Goal: Transaction & Acquisition: Purchase product/service

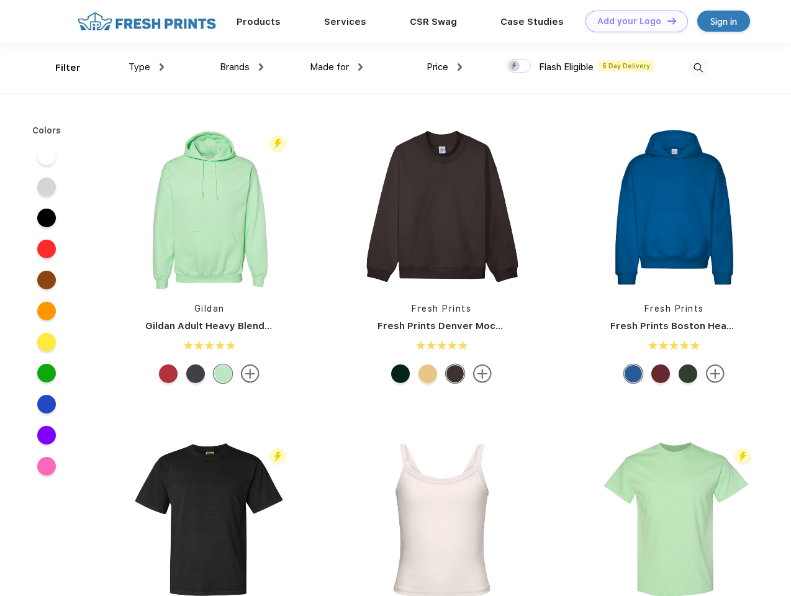
click at [632, 21] on link "Add your Logo Design Tool" at bounding box center [636, 22] width 102 height 22
click at [0, 0] on div "Design Tool" at bounding box center [0, 0] width 0 height 0
click at [666, 20] on link "Add your Logo Design Tool" at bounding box center [636, 22] width 102 height 22
click at [60, 68] on div "Filter" at bounding box center [67, 68] width 25 height 14
click at [146, 67] on span "Type" at bounding box center [139, 66] width 22 height 11
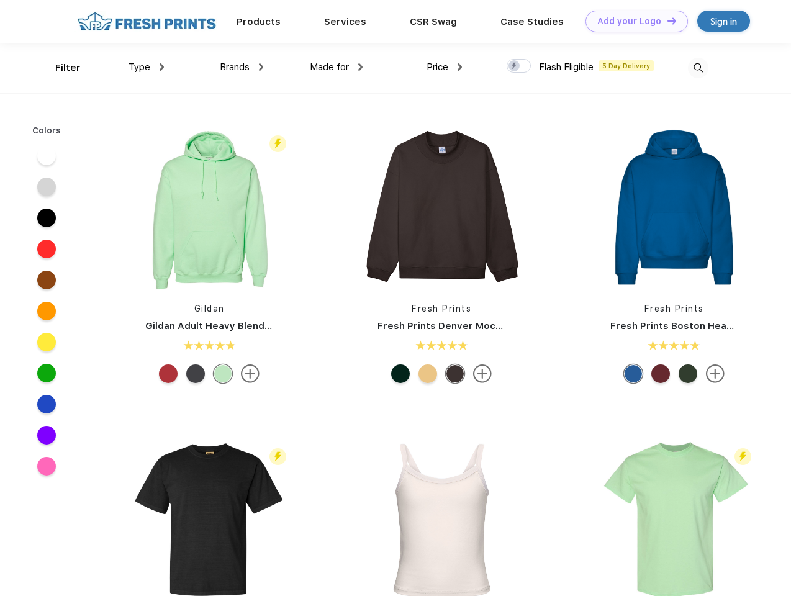
click at [241, 67] on span "Brands" at bounding box center [235, 66] width 30 height 11
click at [336, 67] on span "Made for" at bounding box center [329, 66] width 39 height 11
click at [444, 67] on span "Price" at bounding box center [437, 66] width 22 height 11
click at [519, 66] on div at bounding box center [518, 66] width 24 height 14
click at [515, 66] on input "checkbox" at bounding box center [510, 62] width 8 height 8
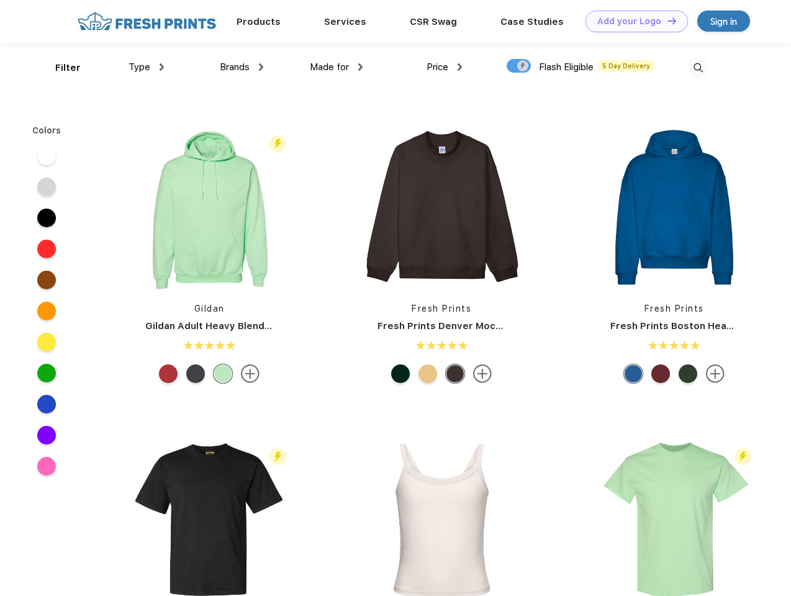
click at [698, 68] on img at bounding box center [698, 68] width 20 height 20
